Goal: Use online tool/utility: Utilize a website feature to perform a specific function

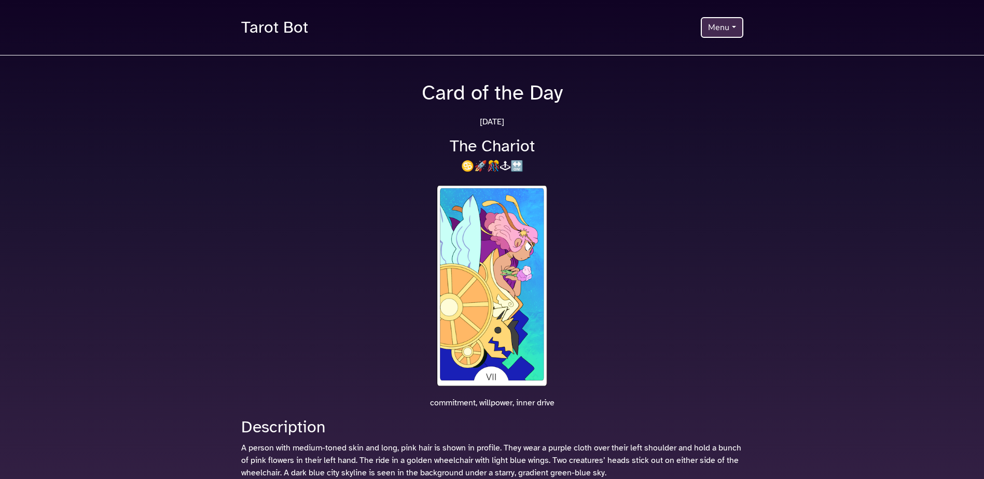
click at [722, 32] on button "Menu" at bounding box center [722, 27] width 42 height 21
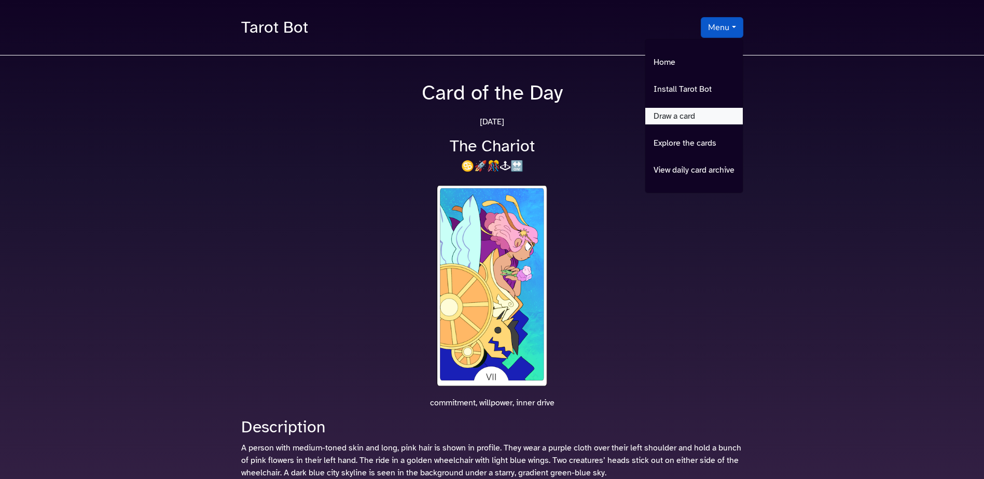
click at [691, 119] on link "Draw a card" at bounding box center [694, 116] width 98 height 17
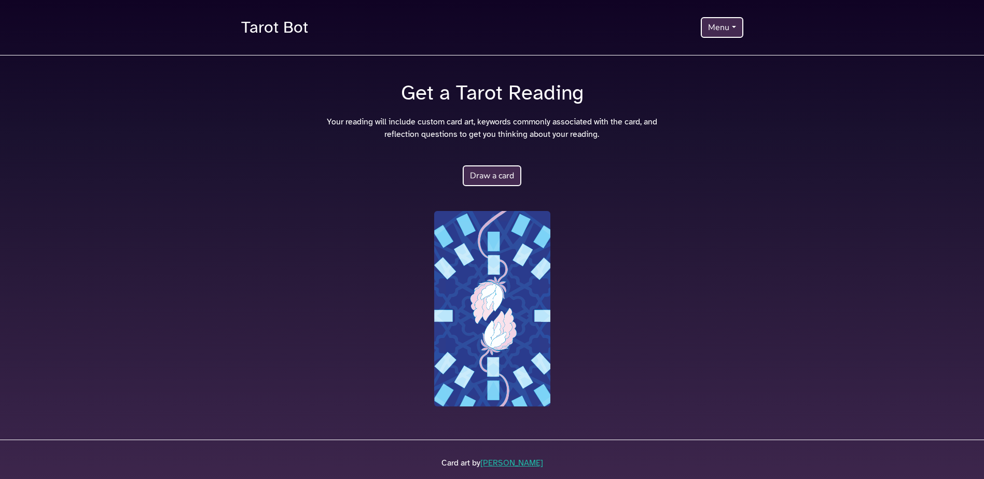
click at [490, 178] on button "Draw a card" at bounding box center [492, 176] width 59 height 21
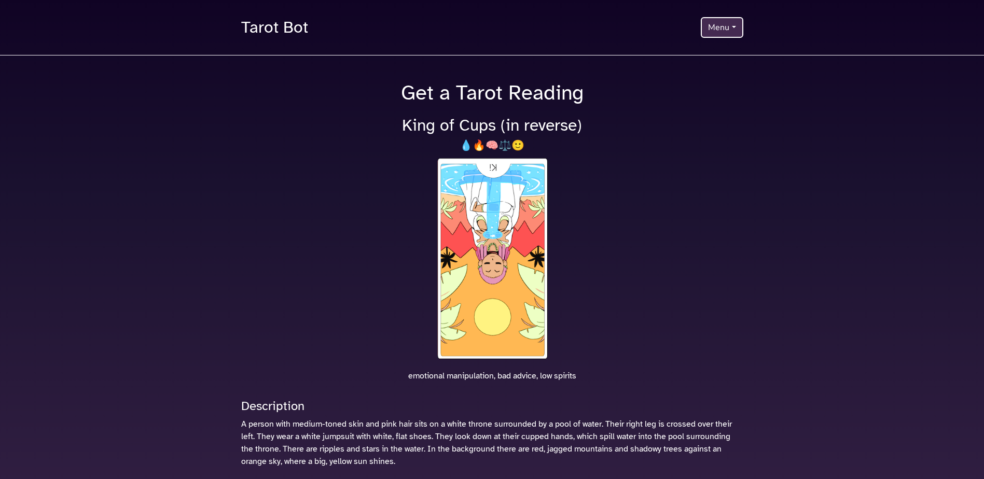
scroll to position [208, 0]
